Goal: Register for event/course

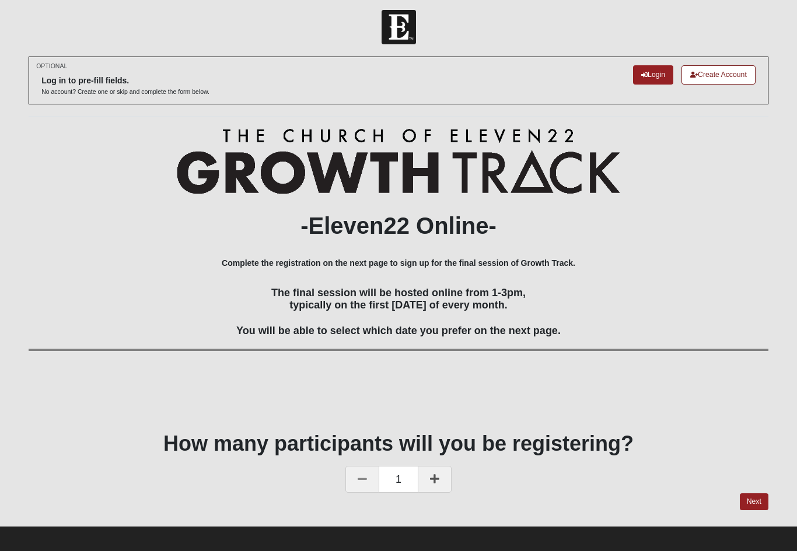
scroll to position [7, 0]
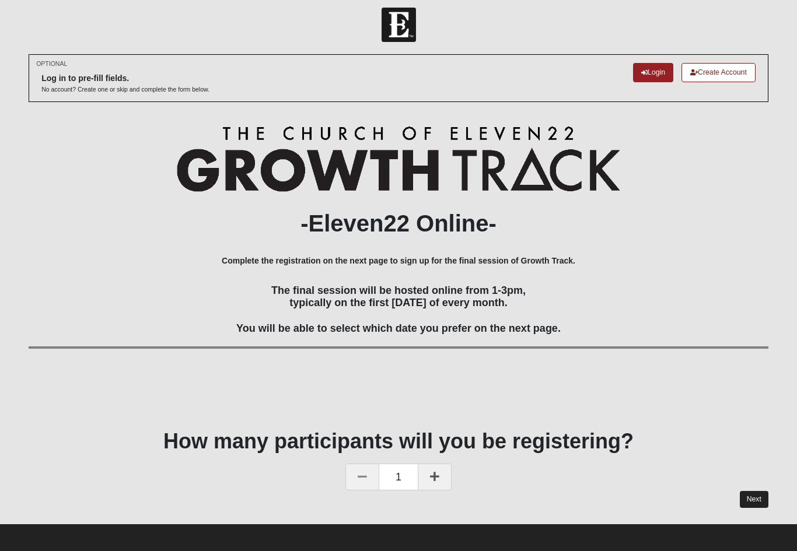
click at [750, 495] on link "Next" at bounding box center [754, 499] width 29 height 17
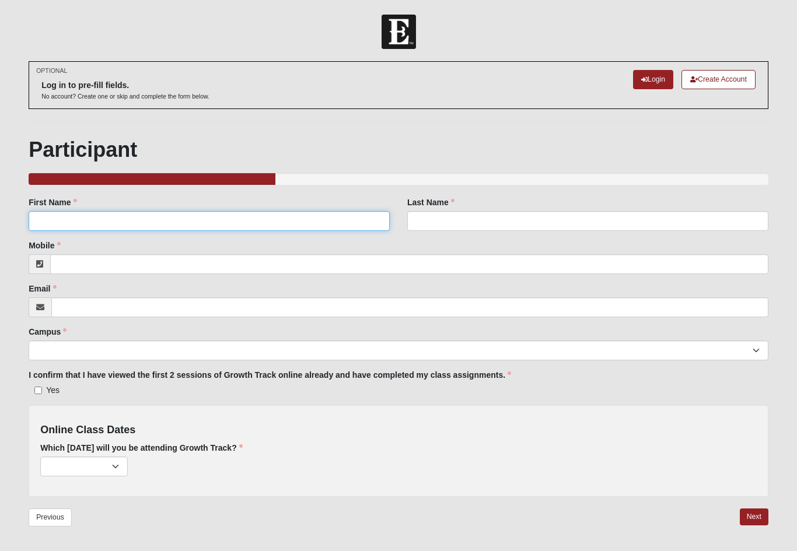
click at [268, 229] on input "First Name" at bounding box center [209, 221] width 361 height 20
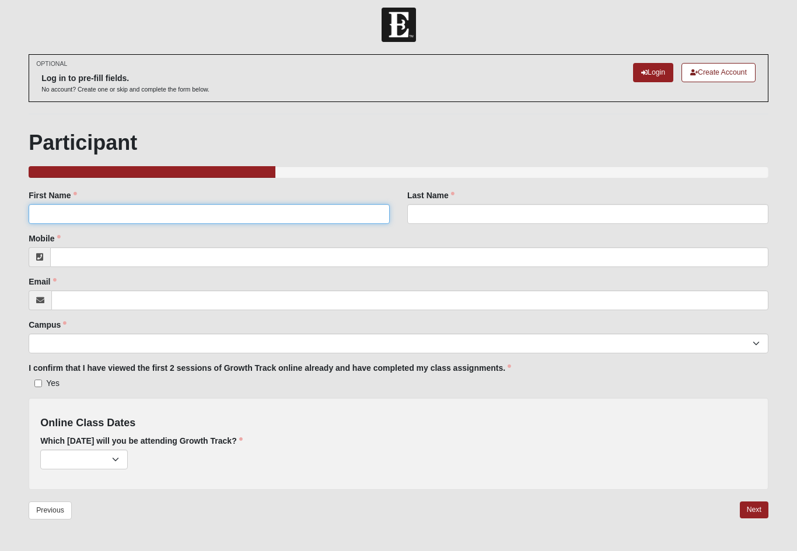
type input "[PERSON_NAME]"
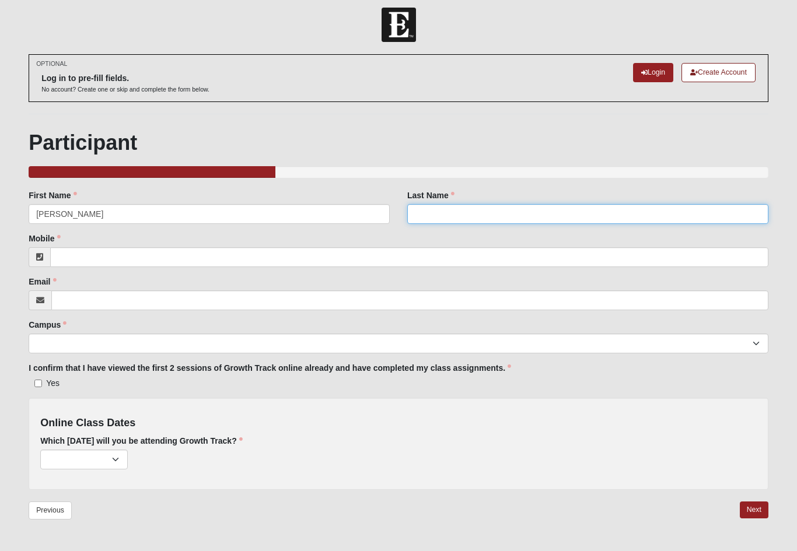
type input "Dowski"
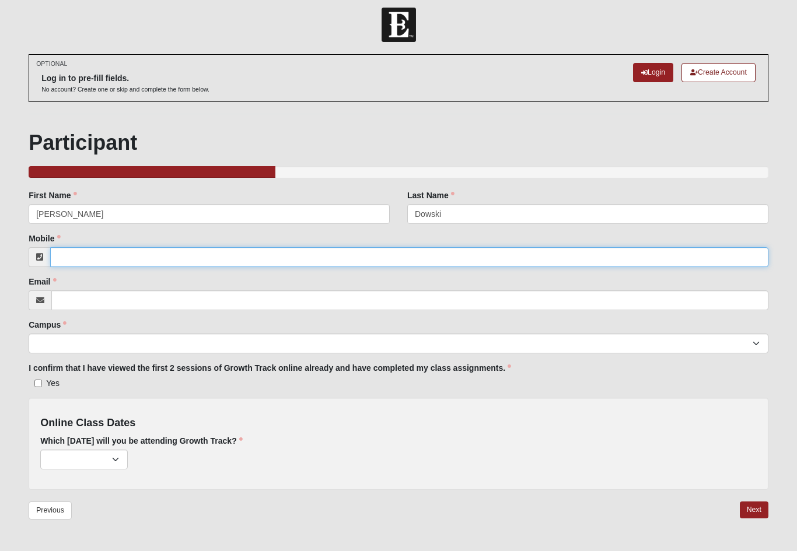
click at [299, 252] on input "Mobile" at bounding box center [409, 257] width 718 height 20
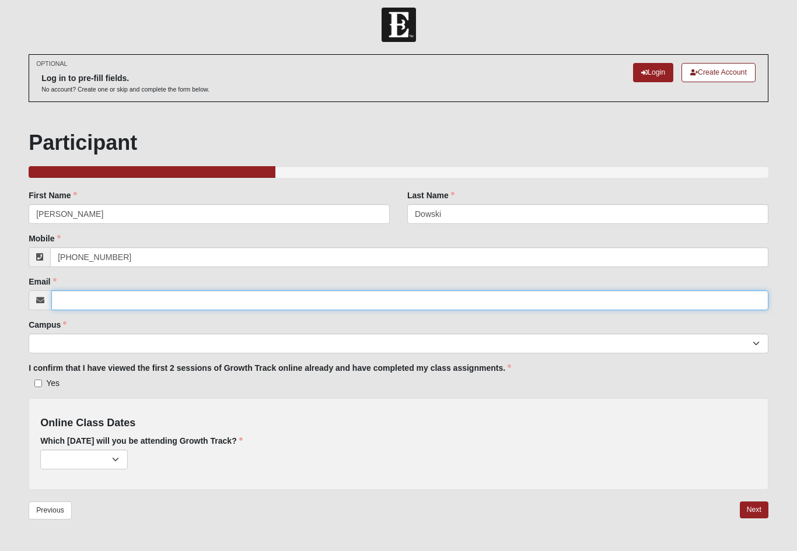
click at [195, 307] on input "Email" at bounding box center [409, 301] width 717 height 20
type input "[PHONE_NUMBER]"
type input "[EMAIL_ADDRESS][DOMAIN_NAME]"
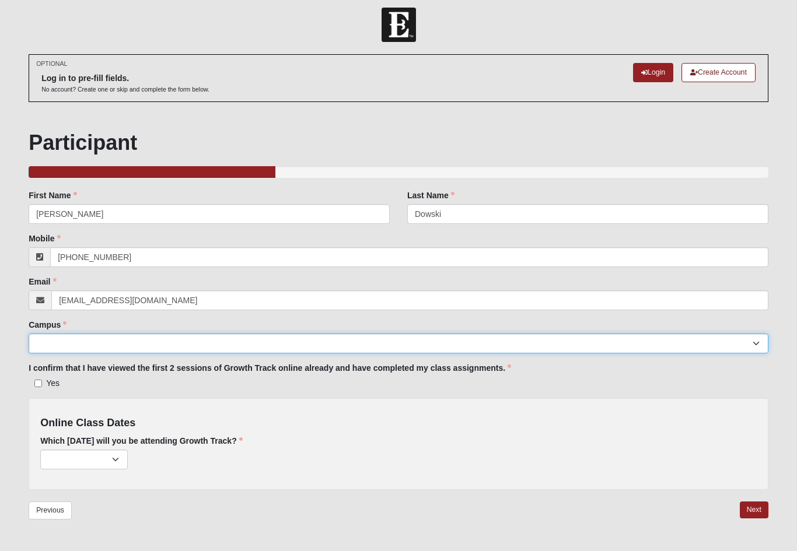
click at [169, 350] on select "[GEOGRAPHIC_DATA] [GEOGRAPHIC_DATA] (Coming Soon) Eleven22 Online [PERSON_NAME]…" at bounding box center [399, 344] width 740 height 20
select select "10"
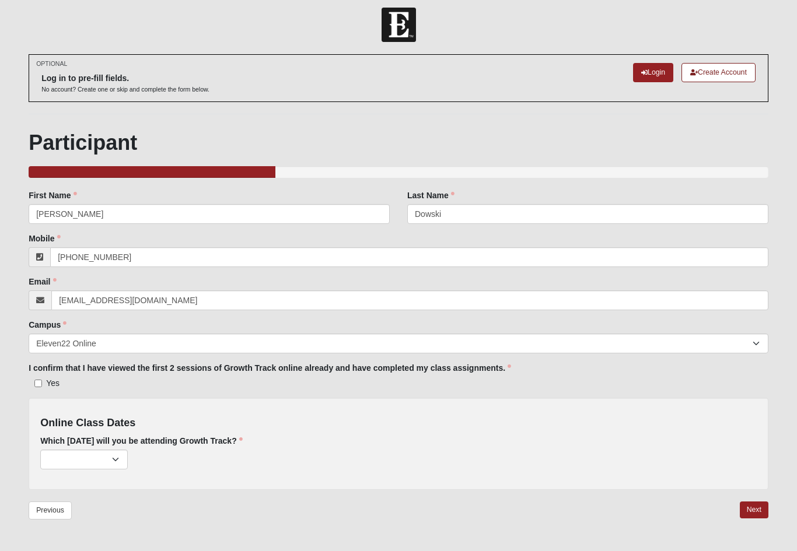
click at [42, 384] on input "Yes" at bounding box center [38, 384] width 8 height 8
checkbox input "true"
click at [122, 463] on select "[DATE] (177 remaining) [DATE] (195 remaining) [DATE] (199 remaining)" at bounding box center [84, 460] width 88 height 20
select select "759"
click at [122, 462] on select "[DATE] (177 remaining) [DATE] (195 remaining) [DATE] (199 remaining)" at bounding box center [84, 460] width 88 height 20
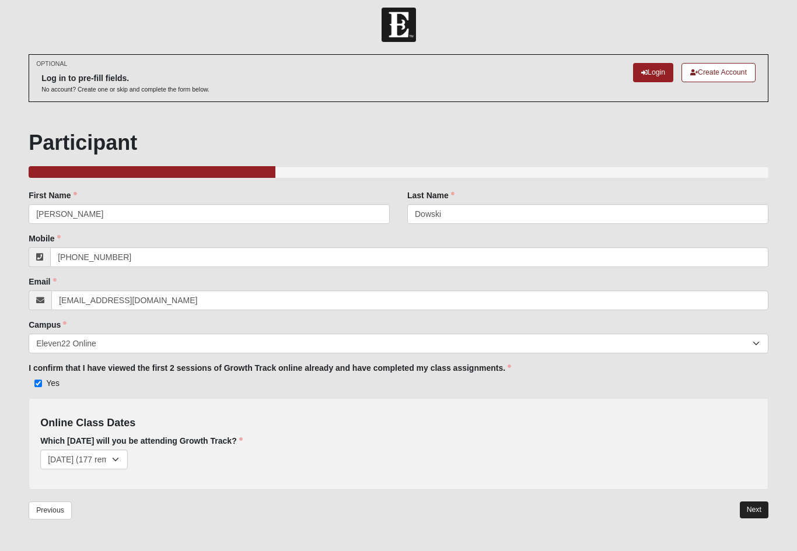
click at [764, 517] on link "Next" at bounding box center [754, 510] width 29 height 17
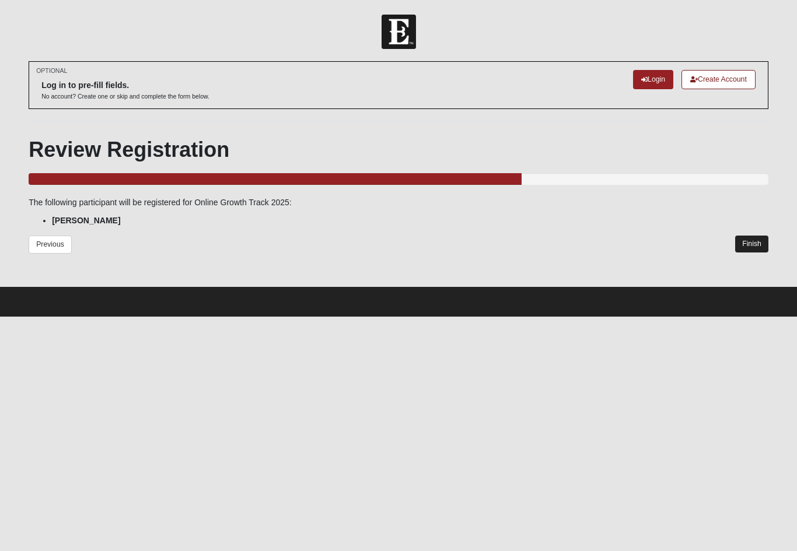
click at [756, 242] on link "Finish" at bounding box center [751, 244] width 33 height 17
